Goal: Information Seeking & Learning: Learn about a topic

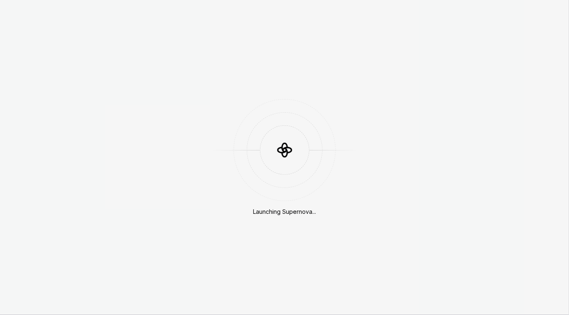
click at [451, 27] on div "Launching Supernova..." at bounding box center [284, 157] width 569 height 315
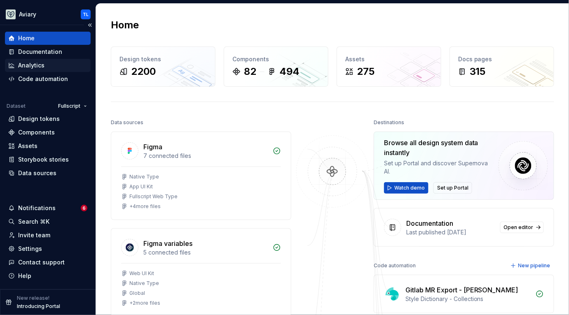
click at [30, 59] on div "Analytics" at bounding box center [48, 65] width 86 height 13
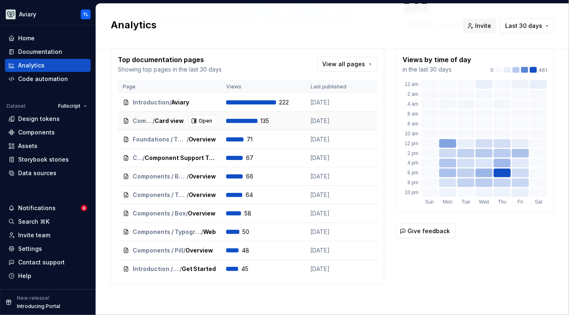
scroll to position [148, 0]
click at [271, 162] on td "67" at bounding box center [263, 158] width 84 height 19
click at [154, 156] on span "Component Support Tables" at bounding box center [164, 158] width 39 height 8
click at [149, 157] on span "Component Support Tables" at bounding box center [164, 158] width 39 height 8
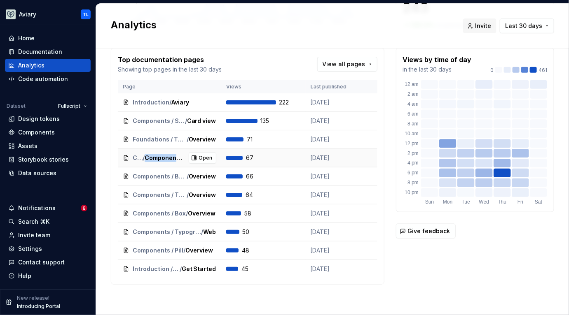
click at [149, 157] on span "Component Support Tables" at bounding box center [164, 158] width 39 height 8
click at [161, 158] on span "Component Support Tables" at bounding box center [164, 158] width 39 height 8
